Goal: Task Accomplishment & Management: Complete application form

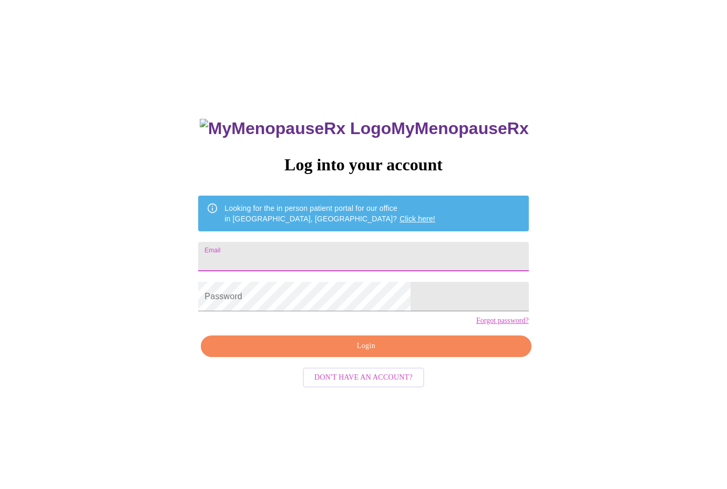
scroll to position [11, 0]
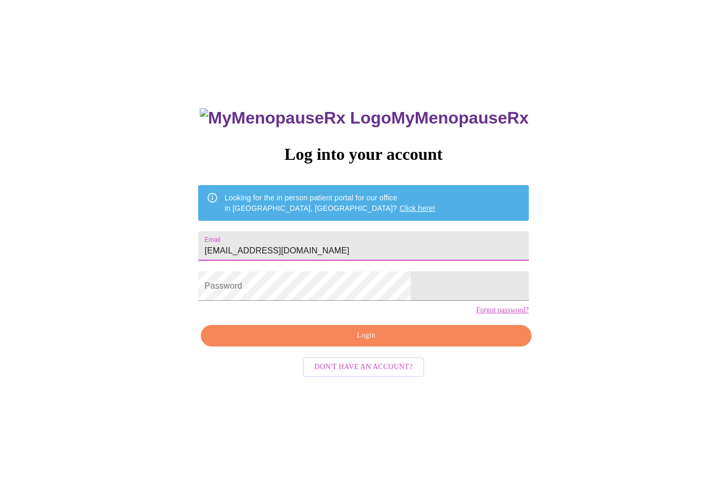
type input "[EMAIL_ADDRESS][DOMAIN_NAME]"
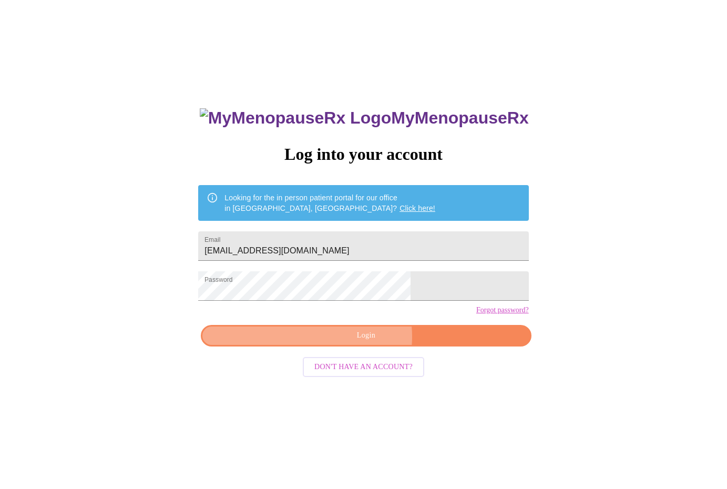
click at [366, 342] on span "Login" at bounding box center [366, 335] width 306 height 13
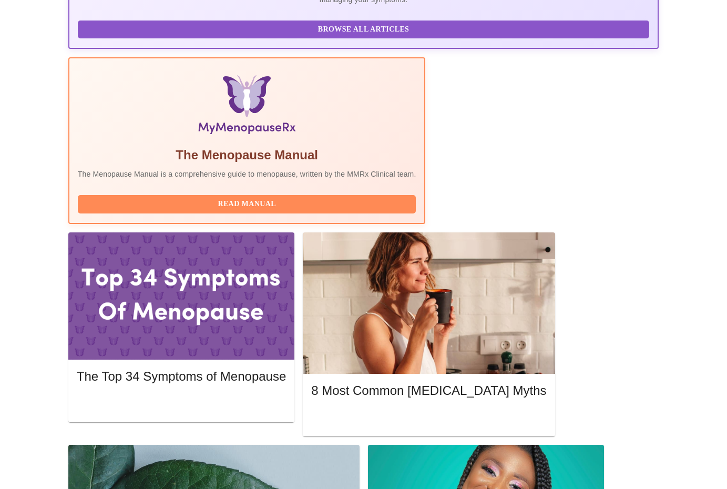
scroll to position [279, 0]
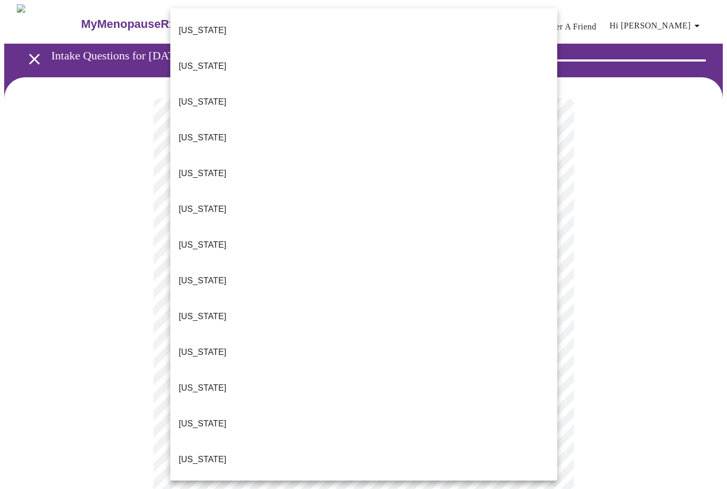
click at [350, 442] on li "[US_STATE]" at bounding box center [363, 460] width 387 height 36
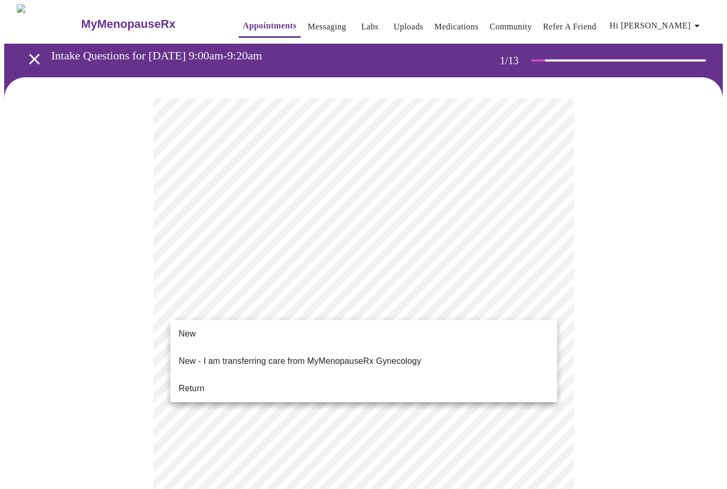
click at [423, 379] on li "Return" at bounding box center [363, 388] width 387 height 19
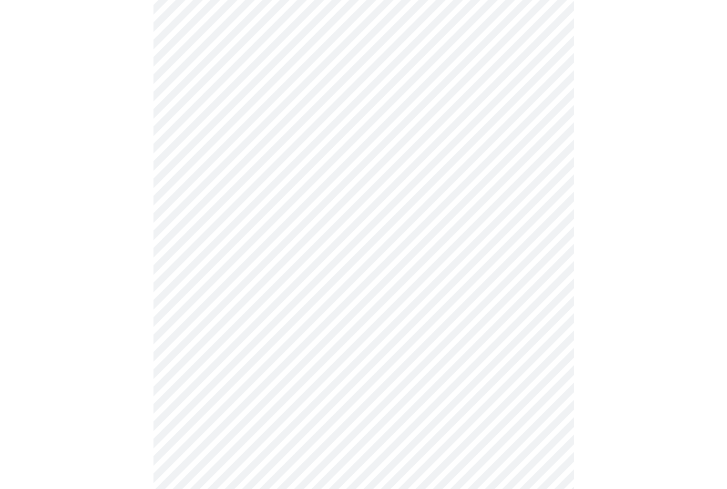
scroll to position [161, 0]
click at [546, 56] on body "MyMenopauseRx Appointments Messaging Labs Uploads Medications Community Refer a…" at bounding box center [363, 207] width 719 height 728
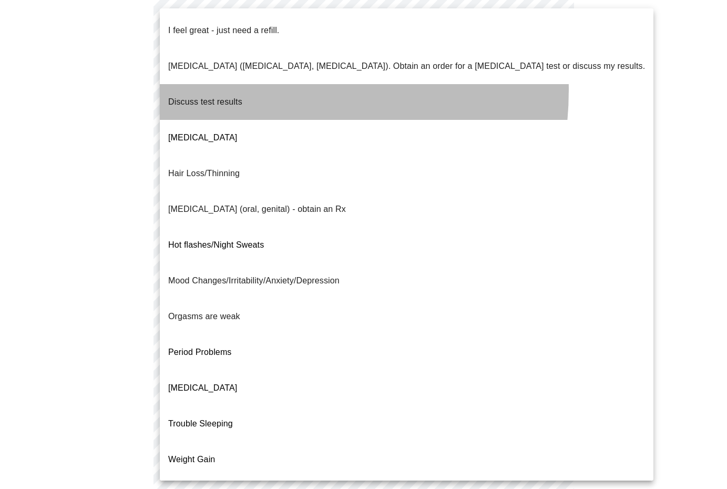
click at [233, 96] on p "Discuss test results" at bounding box center [205, 102] width 74 height 13
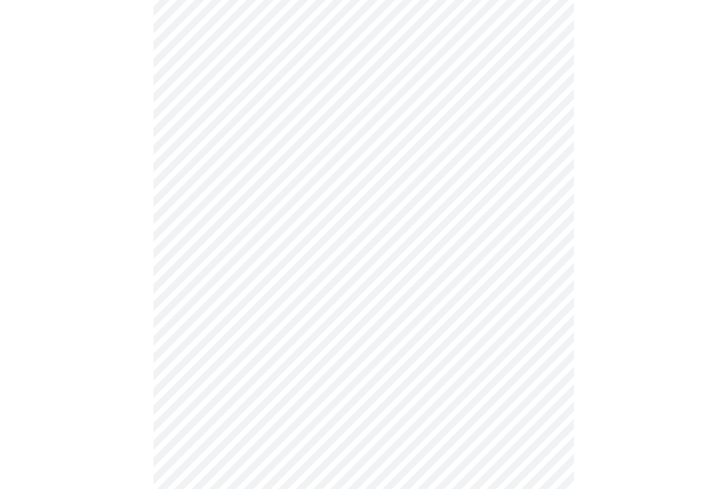
click at [547, 143] on body "MyMenopauseRx Appointments Messaging Labs Uploads Medications Community Refer a…" at bounding box center [363, 204] width 719 height 722
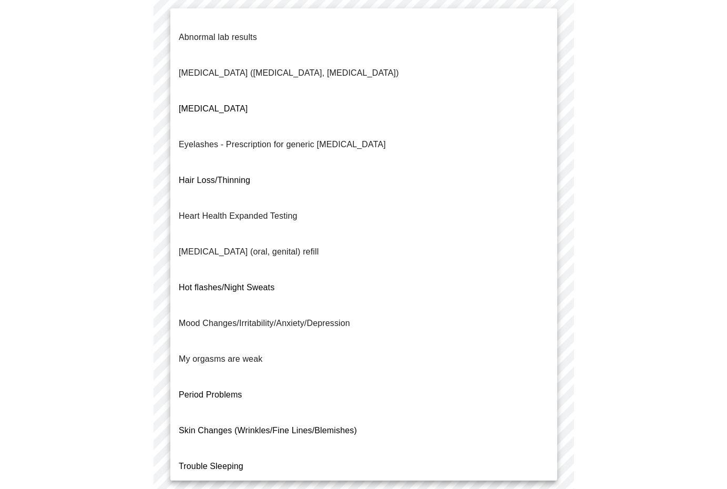
scroll to position [28, 0]
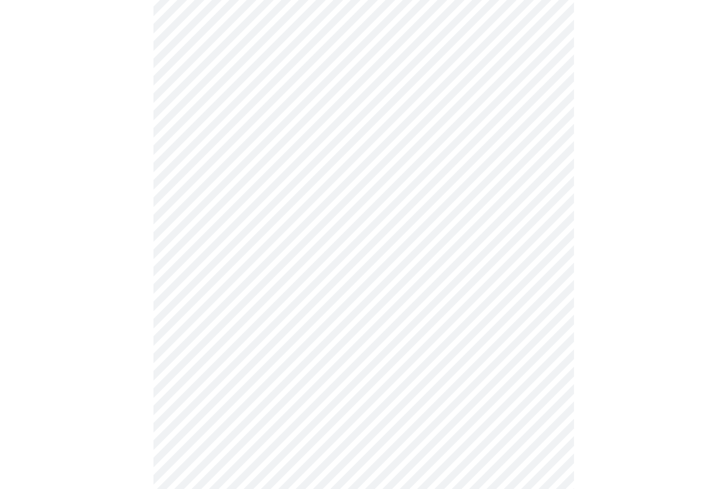
click at [548, 250] on body "MyMenopauseRx Appointments Messaging Labs Uploads Medications Community Refer a…" at bounding box center [363, 201] width 719 height 716
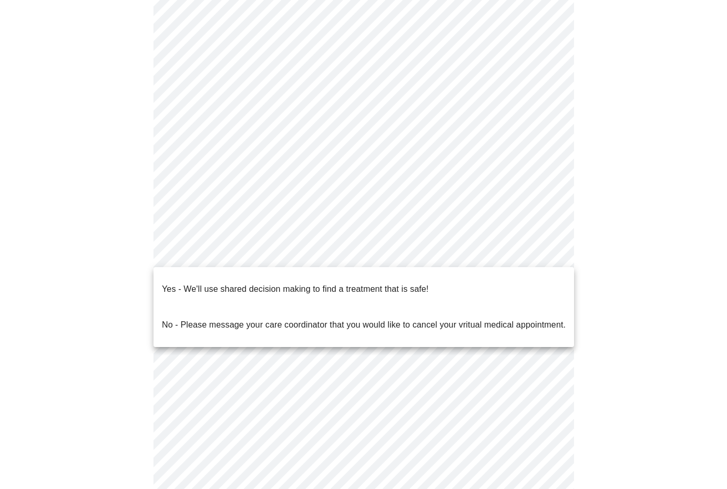
click at [604, 233] on div at bounding box center [363, 244] width 727 height 489
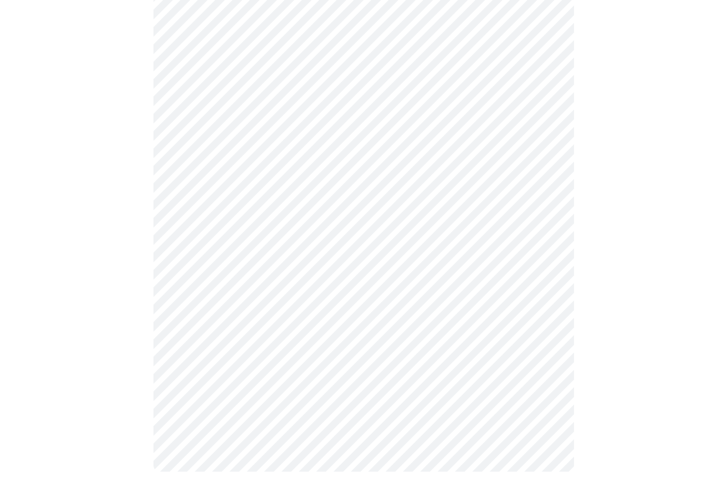
scroll to position [227, 0]
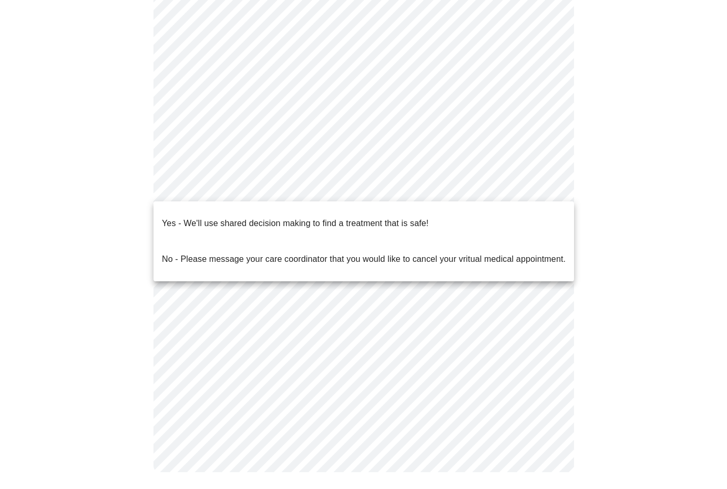
click at [549, 185] on body "MyMenopauseRx Appointments Messaging Labs Uploads Medications Community Refer a…" at bounding box center [363, 135] width 719 height 716
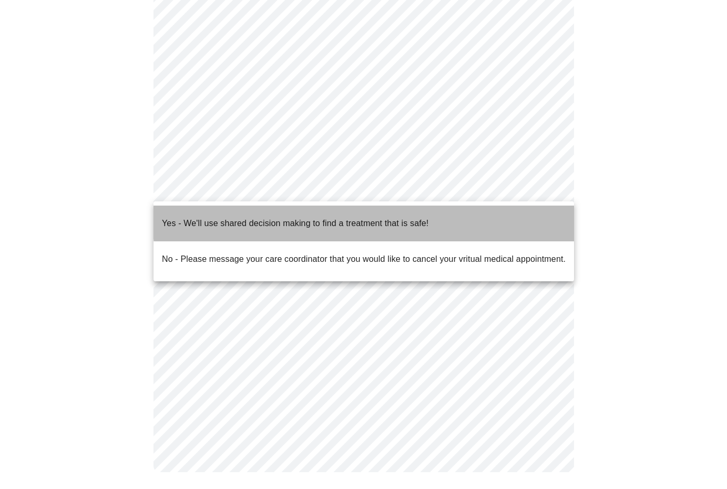
click at [520, 211] on li "Yes - We'll use shared decision making to find a treatment that is safe!" at bounding box center [364, 224] width 421 height 36
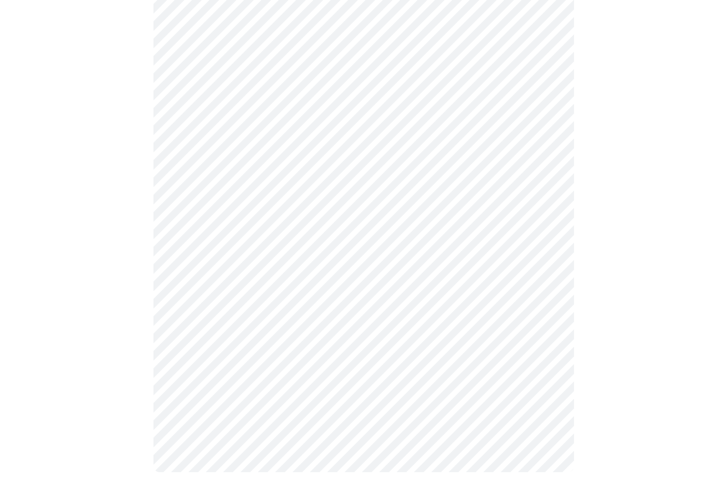
scroll to position [0, 0]
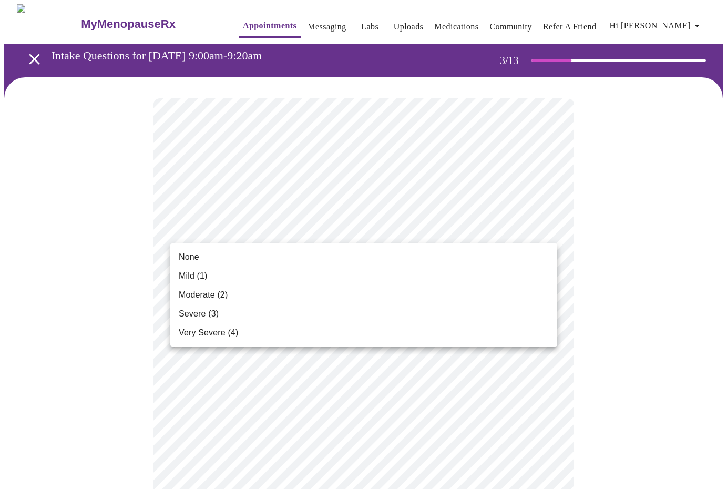
click at [224, 272] on li "Mild (1)" at bounding box center [363, 276] width 387 height 19
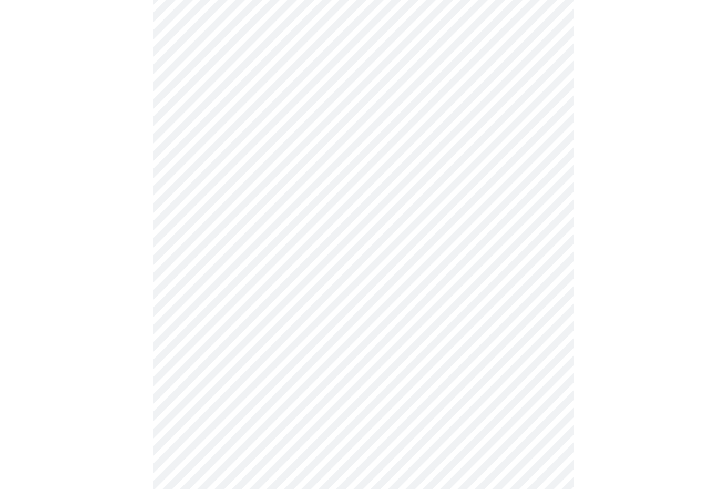
scroll to position [121, 0]
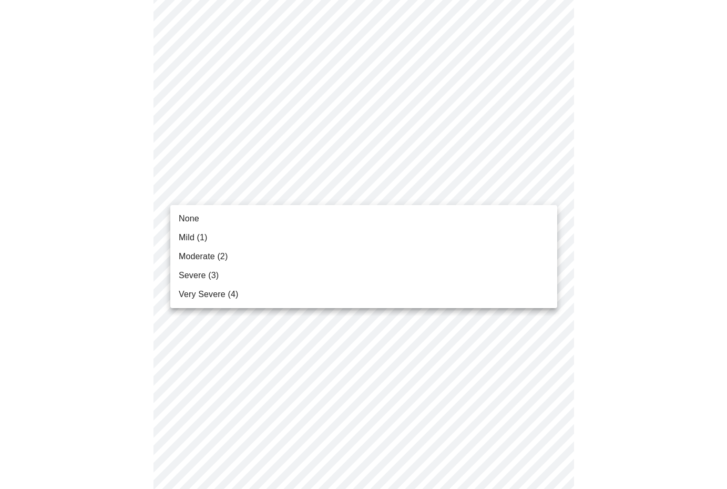
click at [481, 234] on li "Mild (1)" at bounding box center [363, 237] width 387 height 19
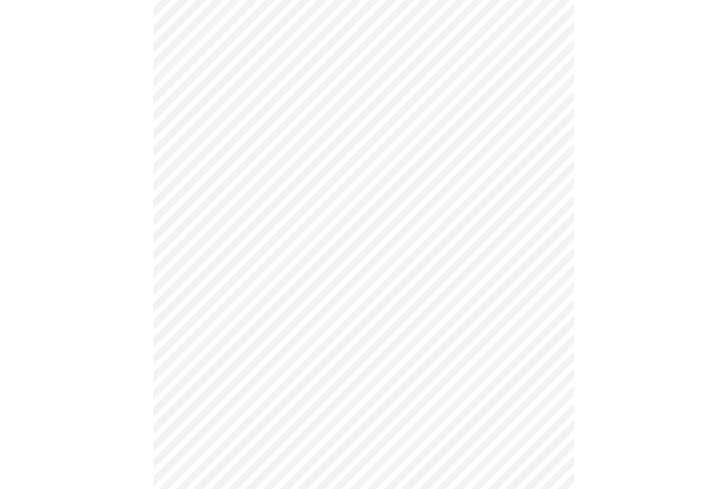
scroll to position [209, 0]
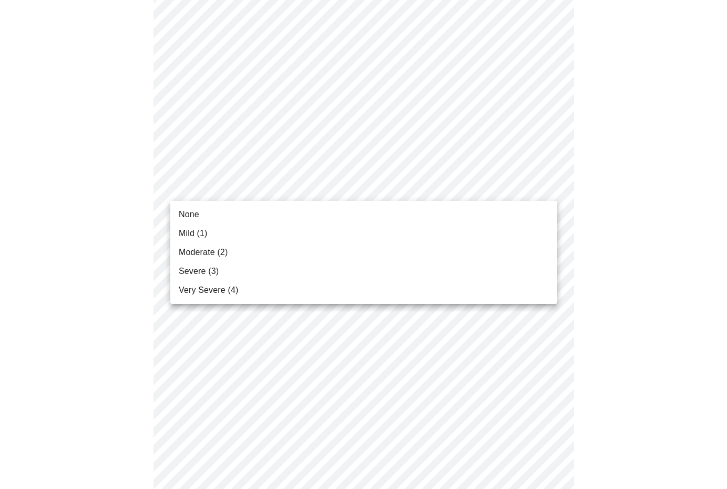
click at [546, 185] on body "MyMenopauseRx Appointments Messaging Labs Uploads Medications Community Refer a…" at bounding box center [363, 477] width 719 height 1364
click at [468, 231] on li "Mild (1)" at bounding box center [363, 233] width 387 height 19
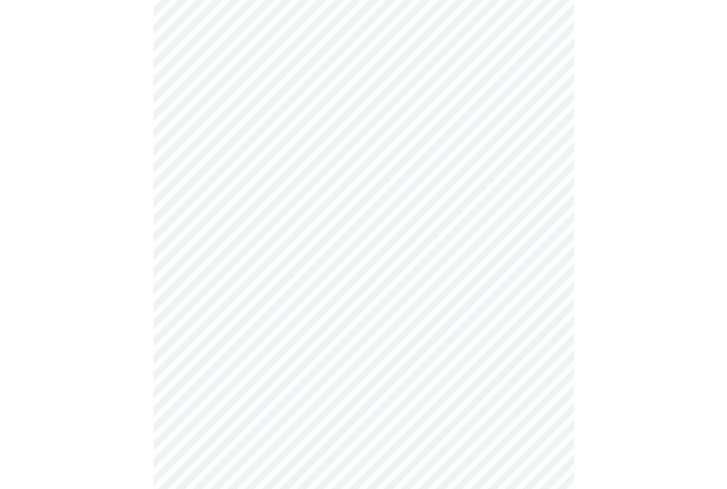
scroll to position [303, 0]
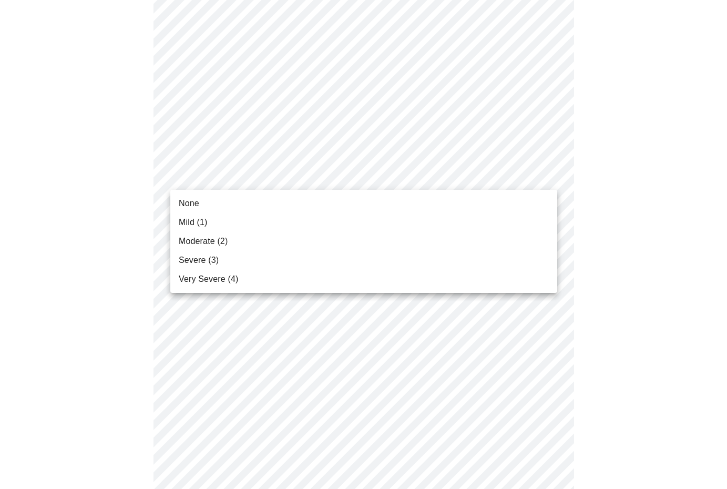
click at [545, 172] on body "MyMenopauseRx Appointments Messaging Labs Uploads Medications Community Refer a…" at bounding box center [363, 376] width 719 height 1350
click at [243, 220] on li "Mild (1)" at bounding box center [363, 222] width 387 height 19
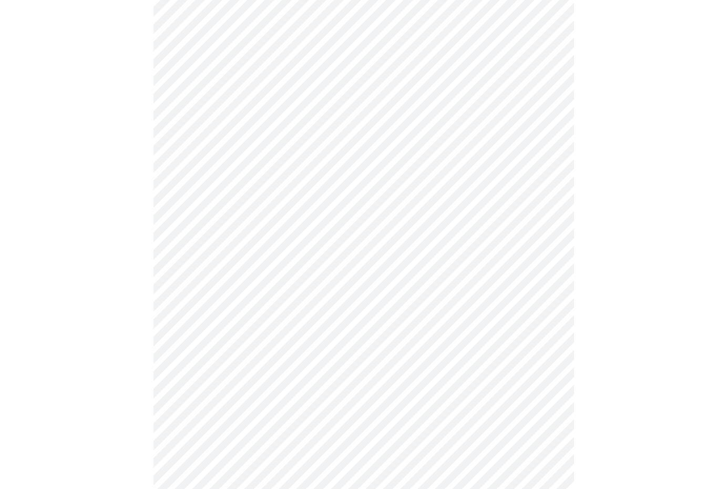
scroll to position [358, 0]
click at [370, 187] on body "MyMenopauseRx Appointments Messaging Labs Uploads Medications Community Refer a…" at bounding box center [363, 315] width 719 height 1336
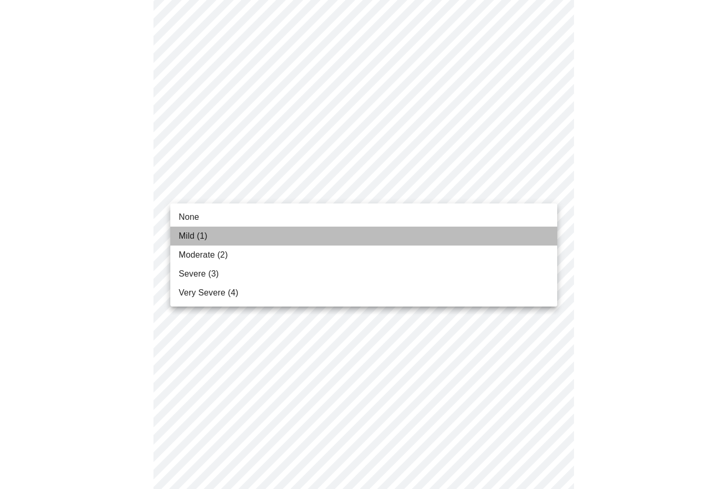
click at [340, 234] on li "Mild (1)" at bounding box center [363, 236] width 387 height 19
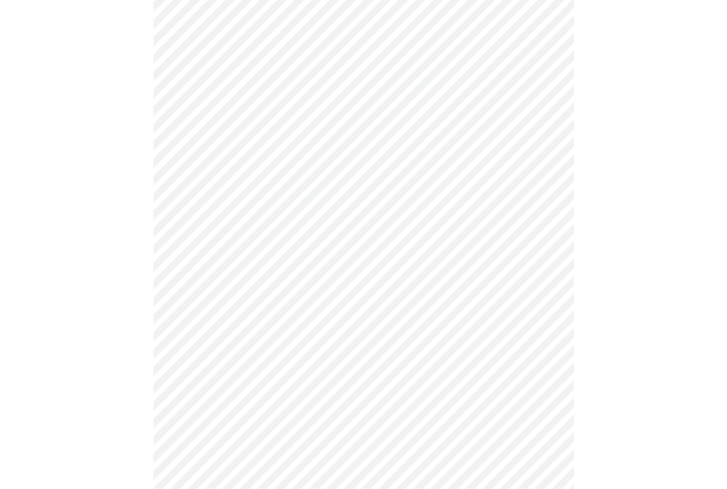
scroll to position [414, 0]
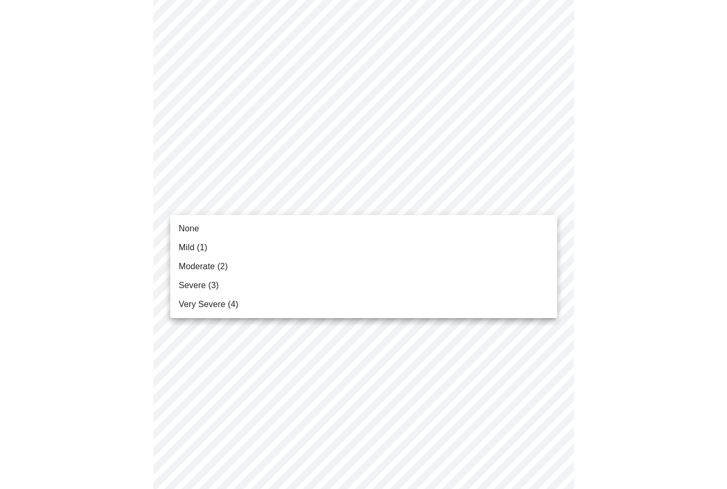
click at [401, 199] on body "MyMenopauseRx Appointments Messaging Labs Uploads Medications Community Refer a…" at bounding box center [363, 251] width 719 height 1322
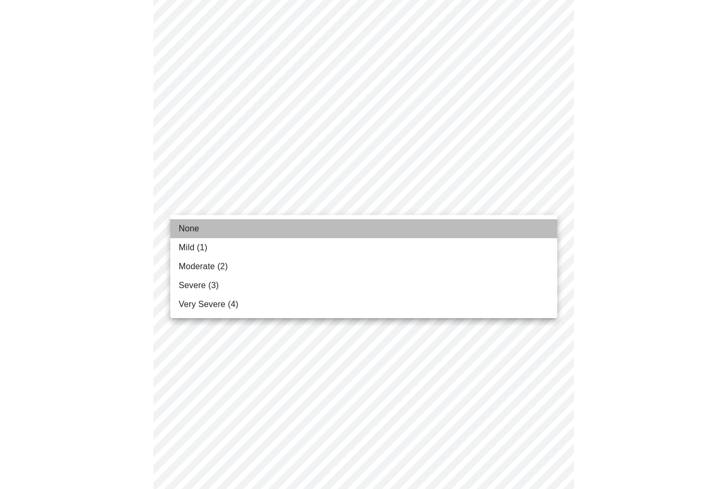
click at [375, 228] on li "None" at bounding box center [363, 228] width 387 height 19
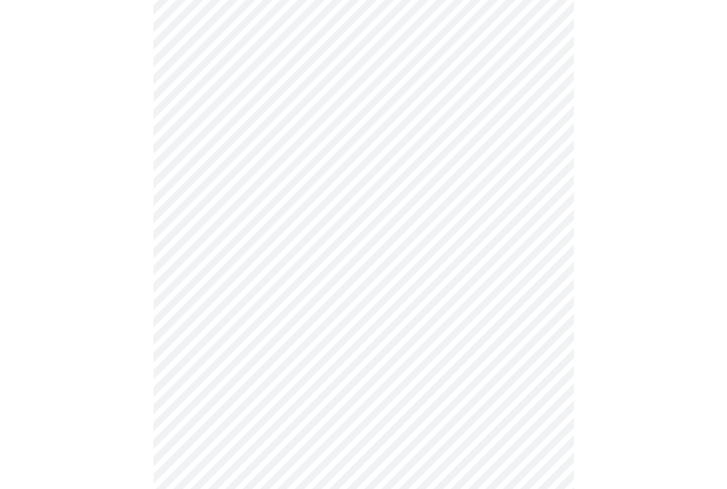
scroll to position [528, 0]
click at [401, 174] on body "MyMenopauseRx Appointments Messaging Labs Uploads Medications Community Refer a…" at bounding box center [363, 130] width 719 height 1308
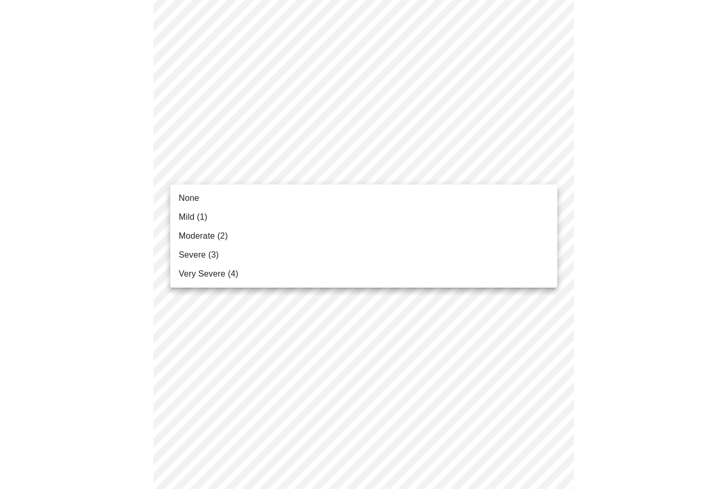
click at [377, 209] on li "Mild (1)" at bounding box center [363, 217] width 387 height 19
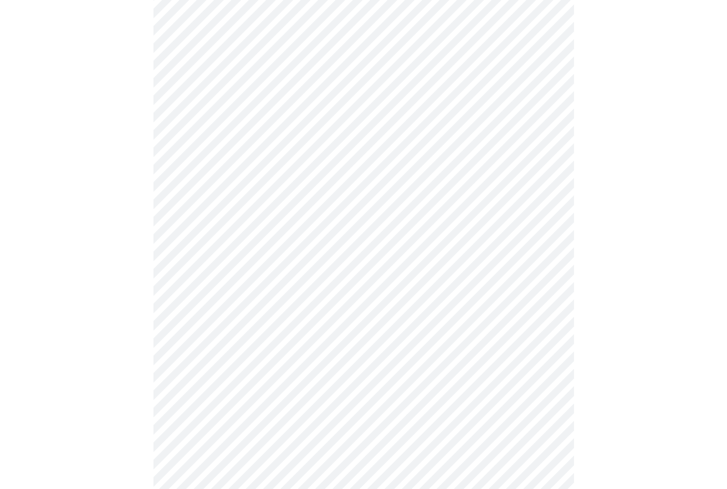
scroll to position [577, 0]
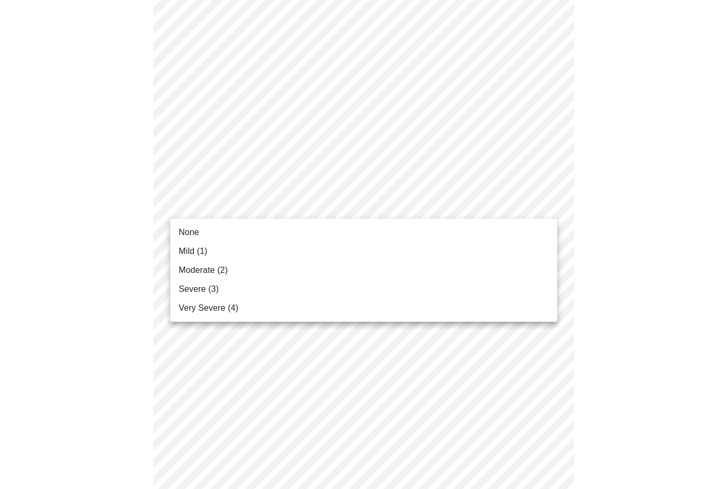
click at [377, 209] on body "MyMenopauseRx Appointments Messaging Labs Uploads Medications Community Refer a…" at bounding box center [363, 73] width 719 height 1293
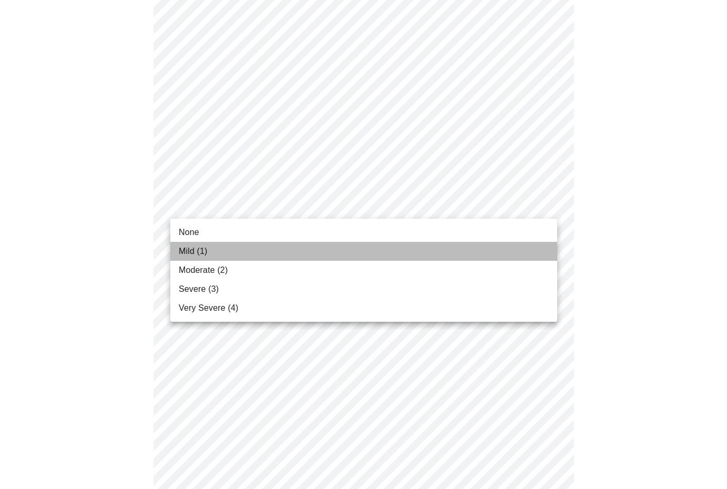
click at [356, 247] on li "Mild (1)" at bounding box center [363, 251] width 387 height 19
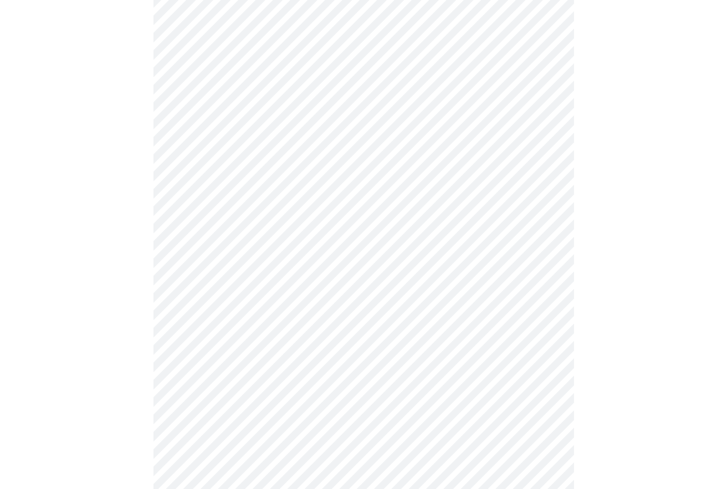
scroll to position [657, 0]
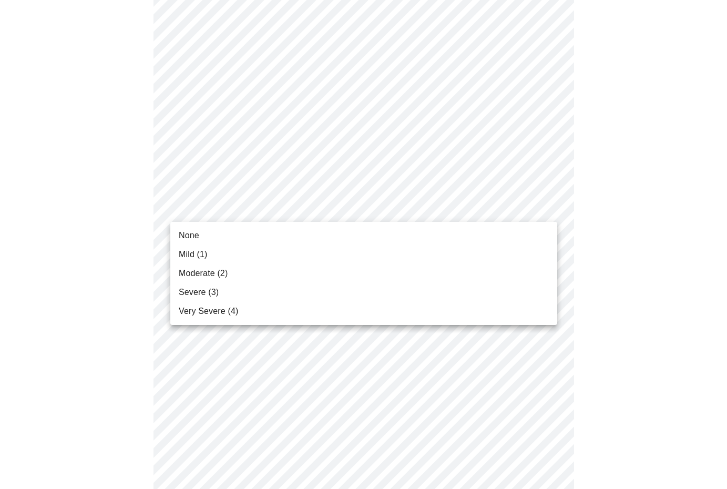
click at [350, 254] on li "Mild (1)" at bounding box center [363, 254] width 387 height 19
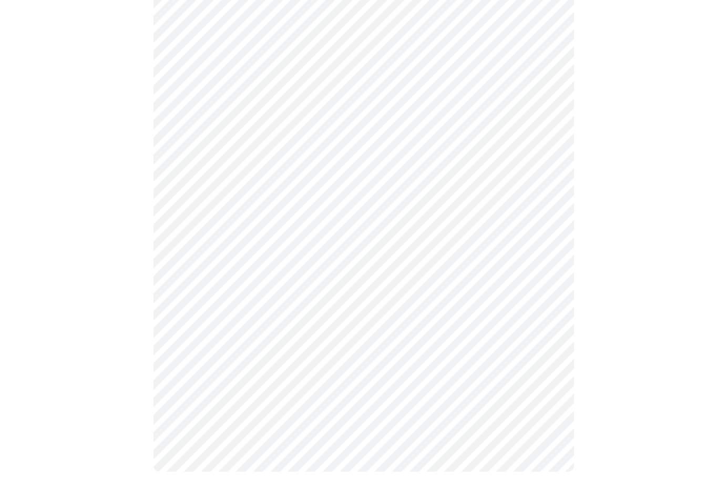
scroll to position [776, 0]
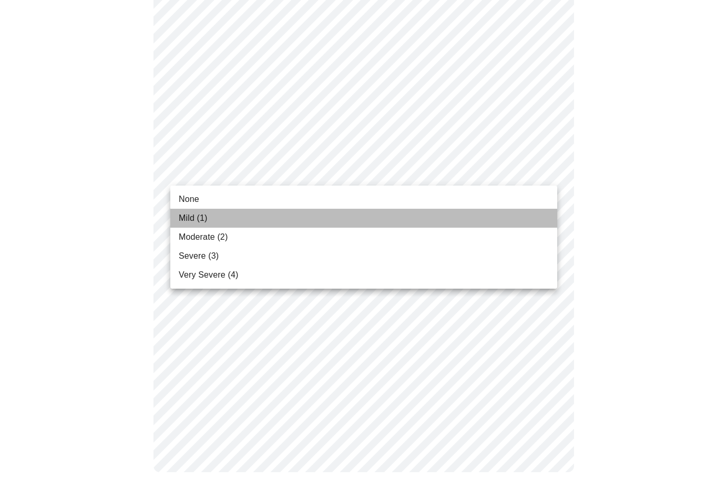
click at [358, 216] on li "Mild (1)" at bounding box center [363, 218] width 387 height 19
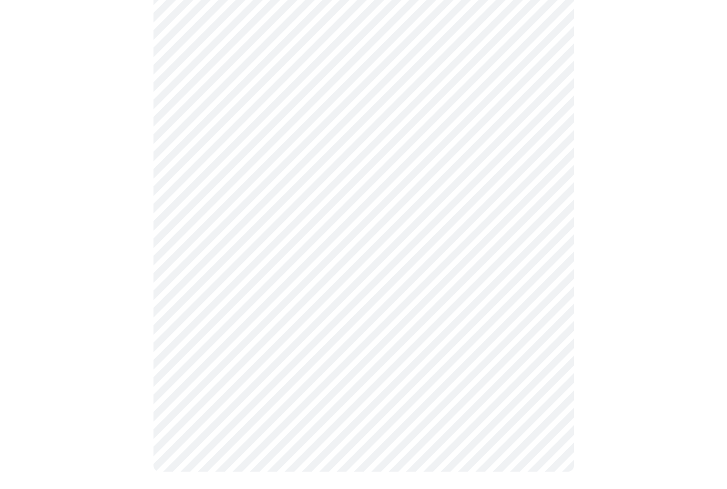
scroll to position [762, 0]
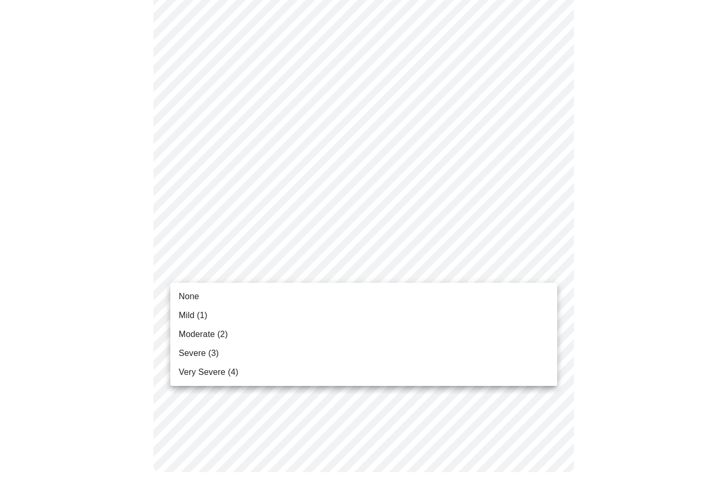
click at [307, 331] on li "Moderate (2)" at bounding box center [363, 334] width 387 height 19
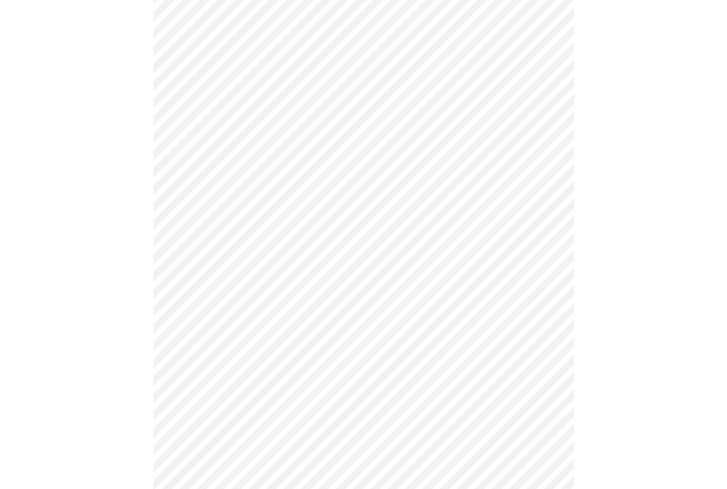
scroll to position [436, 0]
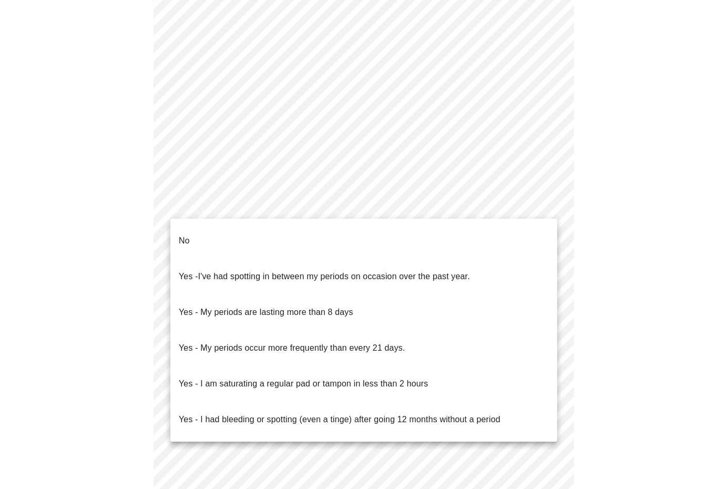
click at [353, 193] on body "MyMenopauseRx Appointments Messaging Labs Uploads Medications Community Refer a…" at bounding box center [363, 85] width 719 height 1035
click at [312, 239] on li "No" at bounding box center [363, 241] width 387 height 36
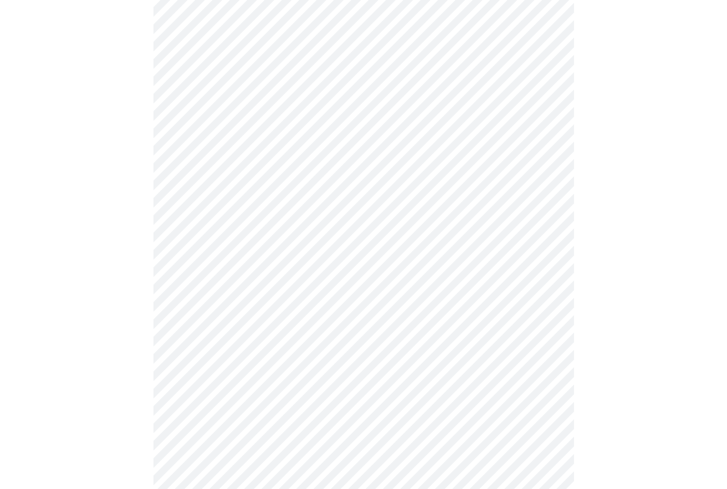
scroll to position [514, 0]
click at [325, 206] on body "MyMenopauseRx Appointments Messaging Labs Uploads Medications Community Refer a…" at bounding box center [363, 4] width 719 height 1029
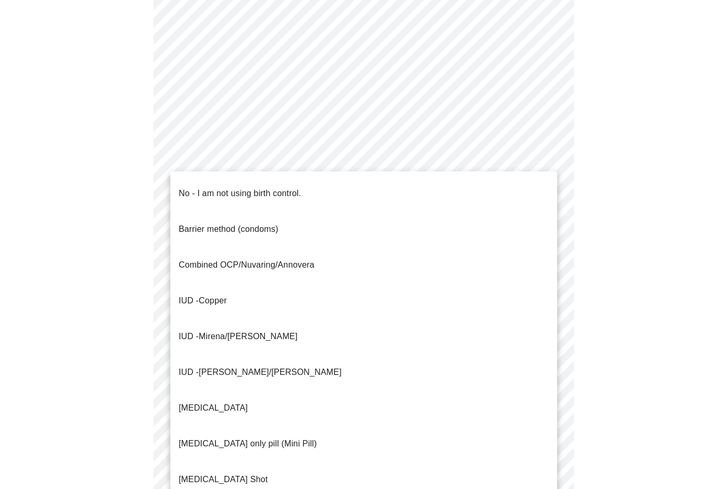
click at [334, 187] on li "No - I am not using birth control." at bounding box center [363, 194] width 387 height 36
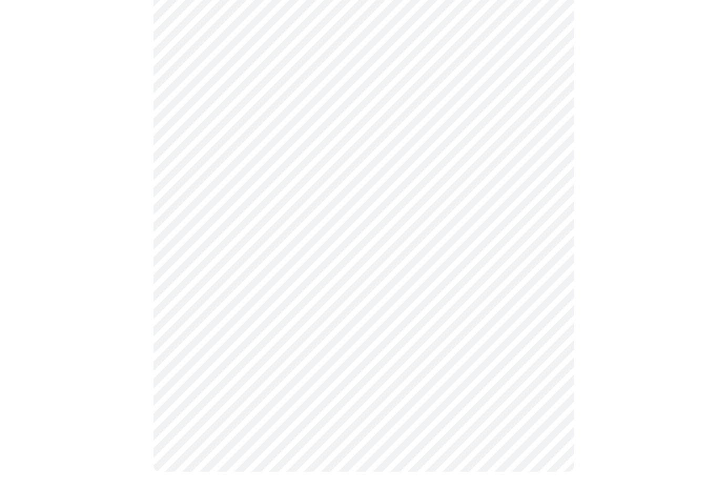
scroll to position [535, 0]
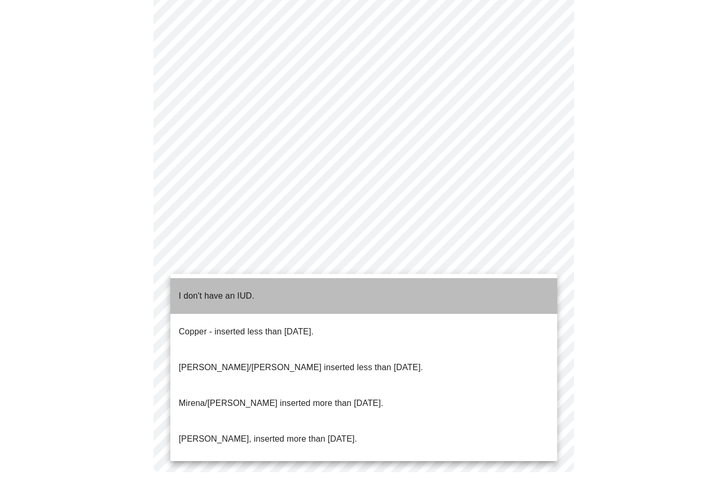
click at [266, 288] on li "I don't have an IUD." at bounding box center [363, 296] width 387 height 36
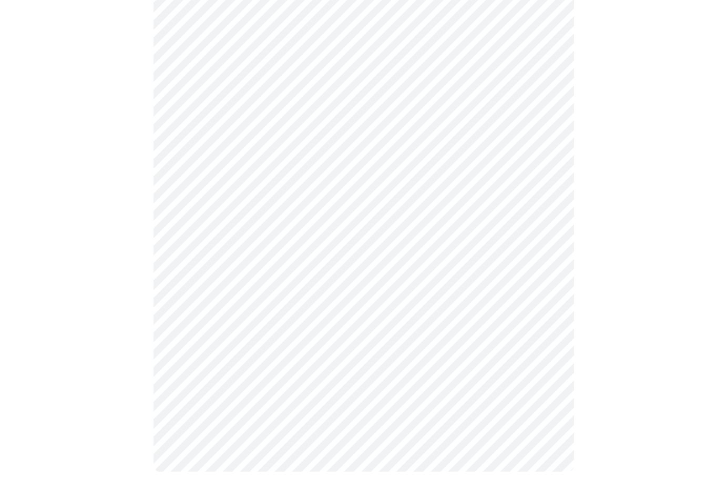
scroll to position [529, 0]
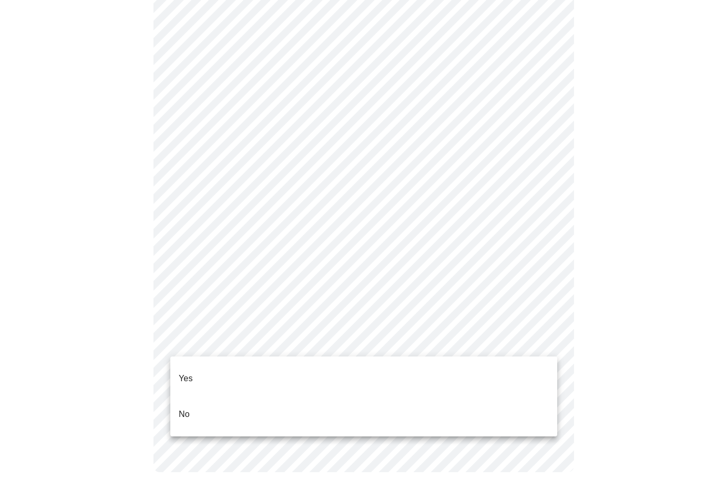
click at [240, 361] on li "Yes" at bounding box center [363, 379] width 387 height 36
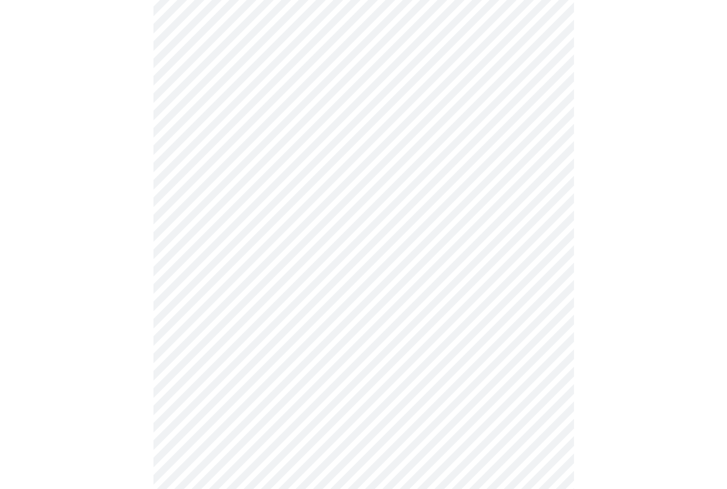
scroll to position [2678, 0]
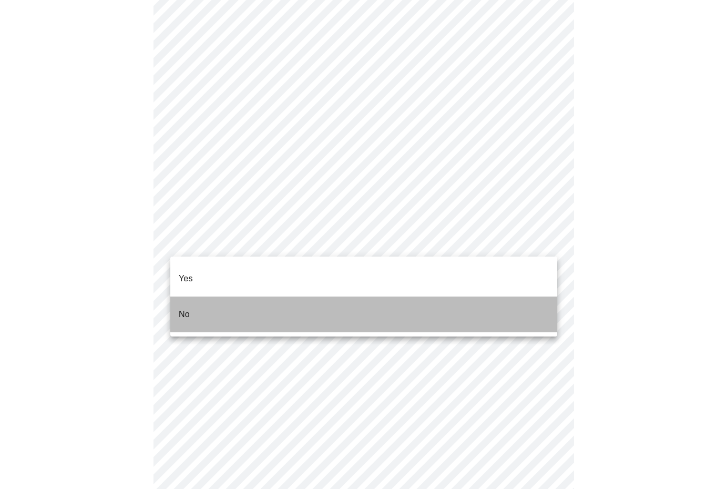
click at [381, 297] on li "No" at bounding box center [363, 315] width 387 height 36
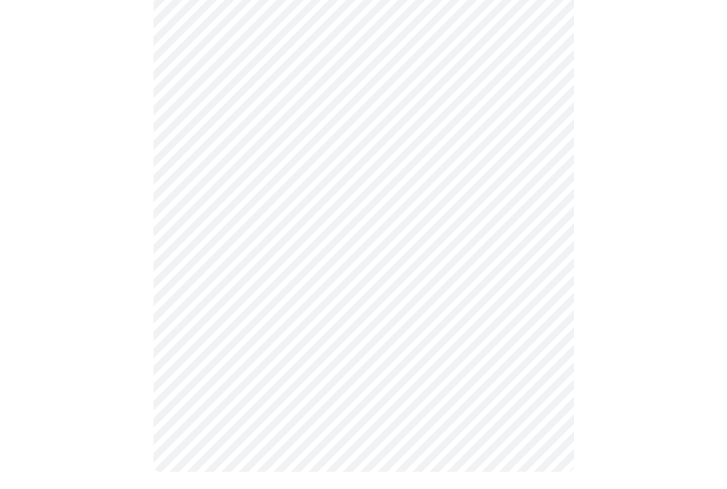
scroll to position [322, 0]
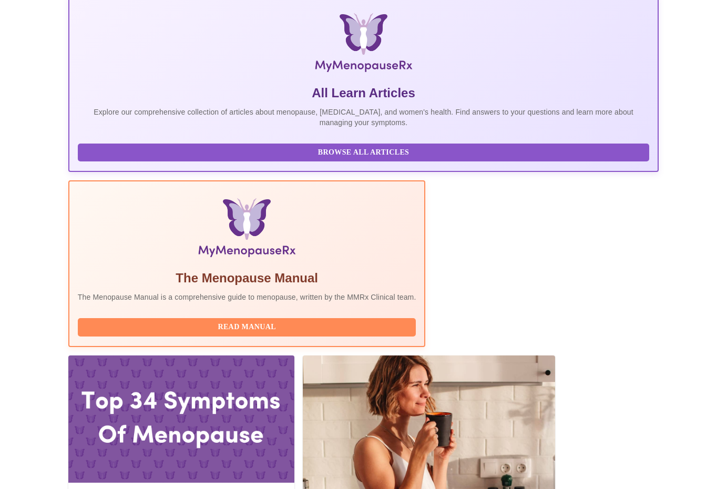
scroll to position [157, 0]
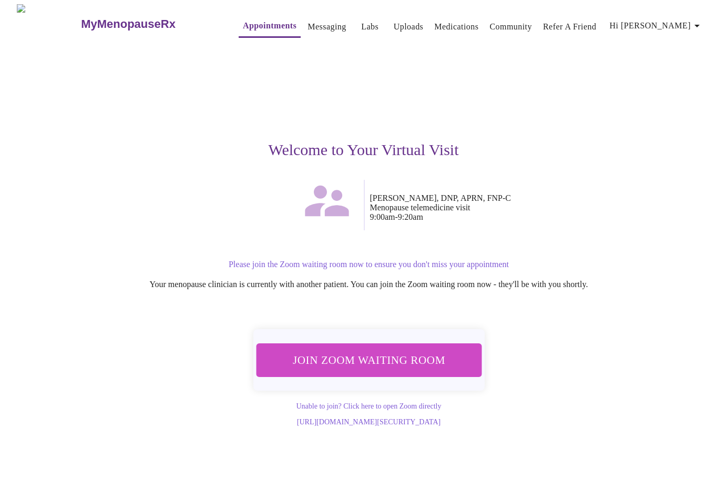
click at [345, 360] on span "Join Zoom Waiting Room" at bounding box center [369, 360] width 207 height 21
